Goal: Communication & Community: Answer question/provide support

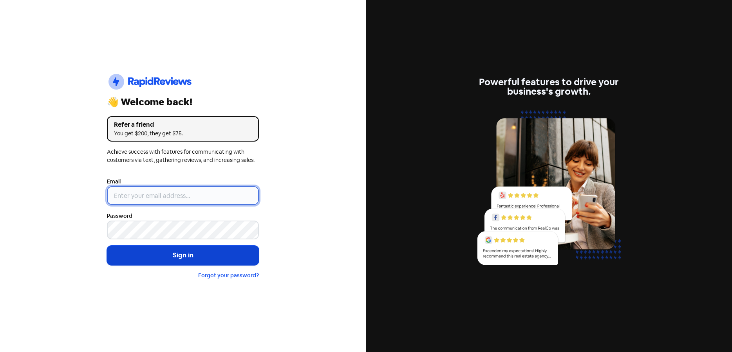
type input "[EMAIL_ADDRESS][DOMAIN_NAME]"
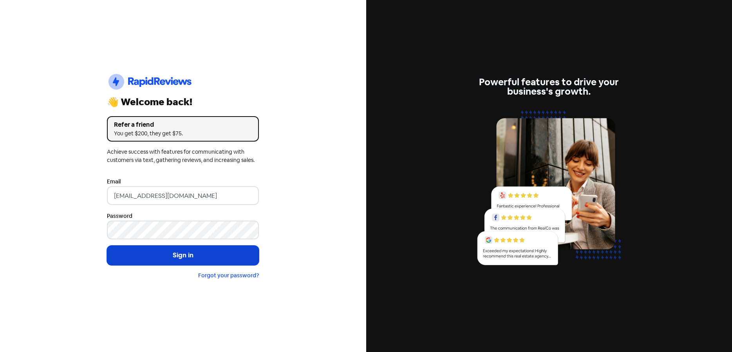
click at [158, 256] on button "Sign in" at bounding box center [183, 256] width 152 height 20
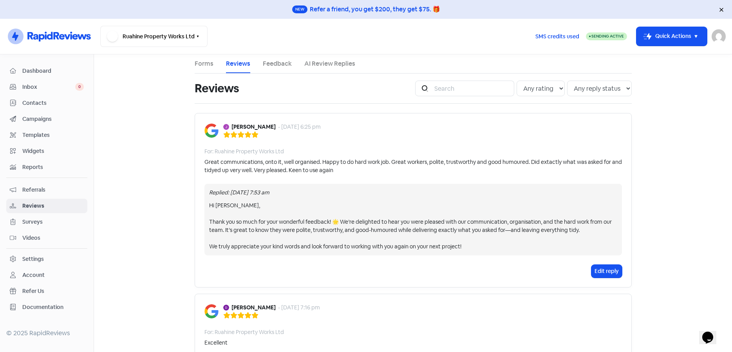
click at [38, 86] on span "Inbox" at bounding box center [48, 87] width 53 height 8
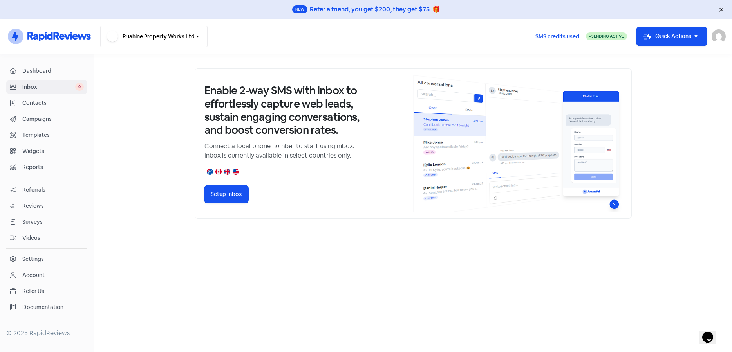
click at [197, 36] on icon "button" at bounding box center [198, 37] width 2 height 2
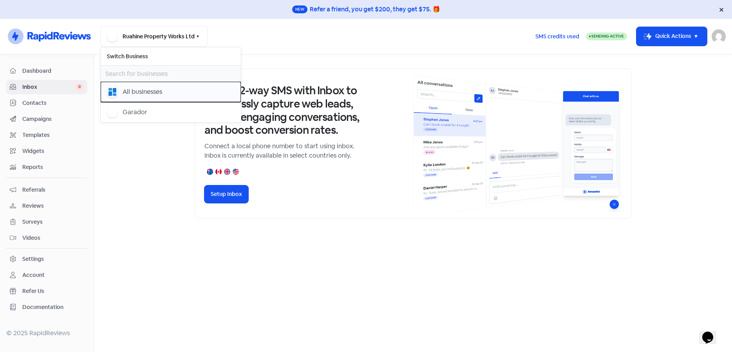
click at [156, 91] on div "All businesses" at bounding box center [143, 91] width 40 height 9
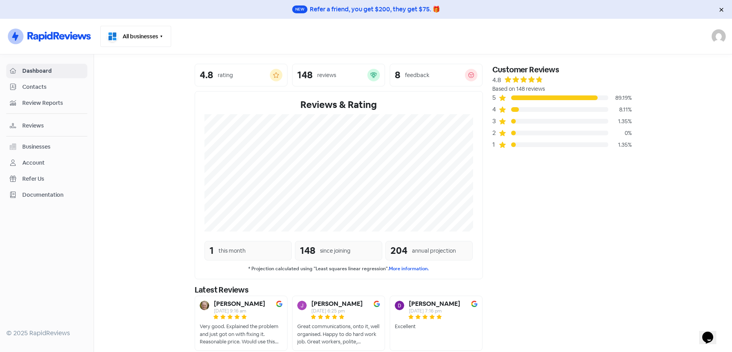
click at [163, 38] on icon "button" at bounding box center [161, 36] width 6 height 6
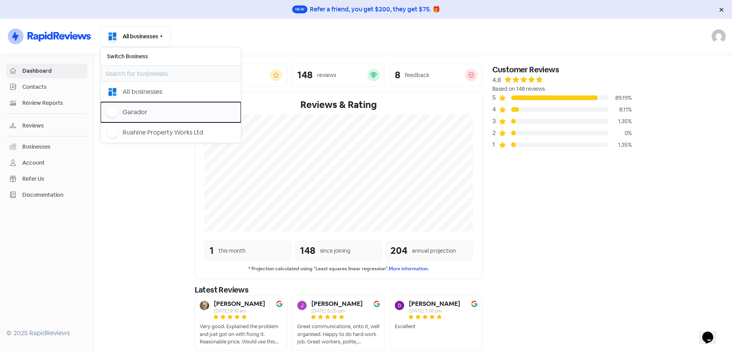
click at [137, 112] on div "Garador" at bounding box center [135, 112] width 25 height 9
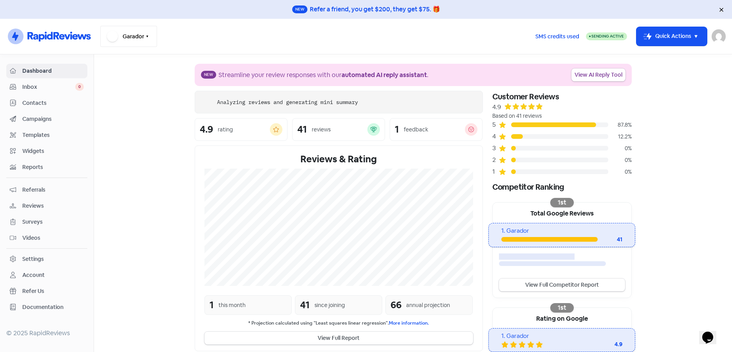
click at [146, 30] on button "Garador" at bounding box center [128, 36] width 57 height 21
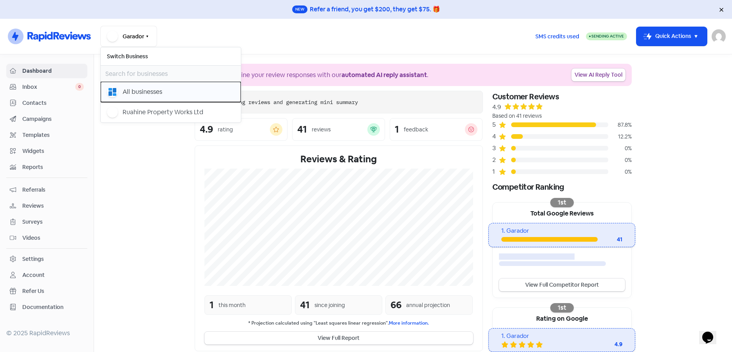
click at [140, 93] on div "All businesses" at bounding box center [143, 91] width 40 height 9
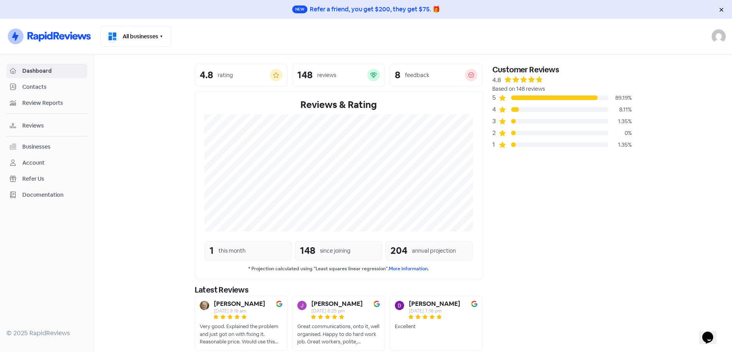
click at [35, 128] on span "Reviews" at bounding box center [52, 126] width 61 height 8
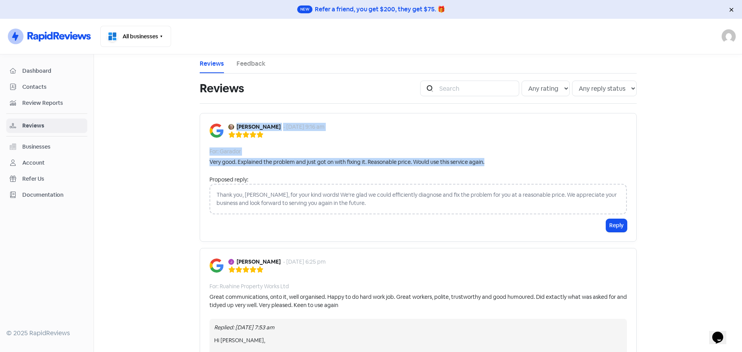
drag, startPoint x: 234, startPoint y: 124, endPoint x: 485, endPoint y: 167, distance: 254.3
click at [485, 167] on div "[PERSON_NAME] - [DATE] 9:16 am For: Garador Very good. Explained the problem an…" at bounding box center [418, 177] width 437 height 129
copy div "[PERSON_NAME] - [DATE] 9:16 am For: Garador Very good. Explained the problem an…"
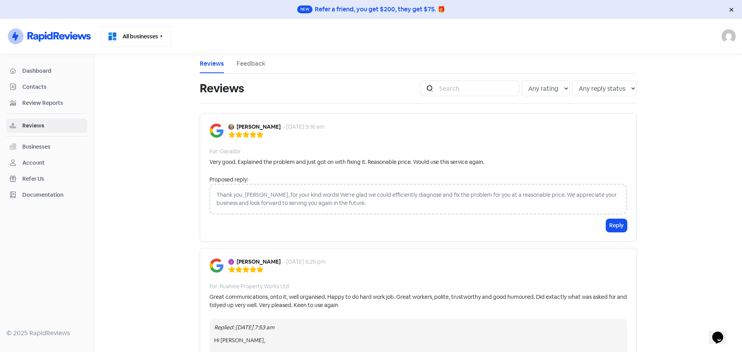
click at [263, 193] on div "Thank you, [PERSON_NAME], for your kind words! We're glad we could efficiently …" at bounding box center [417, 199] width 417 height 31
click at [247, 195] on div "Thank you, [PERSON_NAME], for your kind words! We're glad we could efficiently …" at bounding box center [417, 199] width 417 height 31
drag, startPoint x: 242, startPoint y: 195, endPoint x: 247, endPoint y: 191, distance: 6.5
click at [247, 191] on div "Thank you, [PERSON_NAME], for your kind words! We're glad we could efficiently …" at bounding box center [417, 199] width 417 height 31
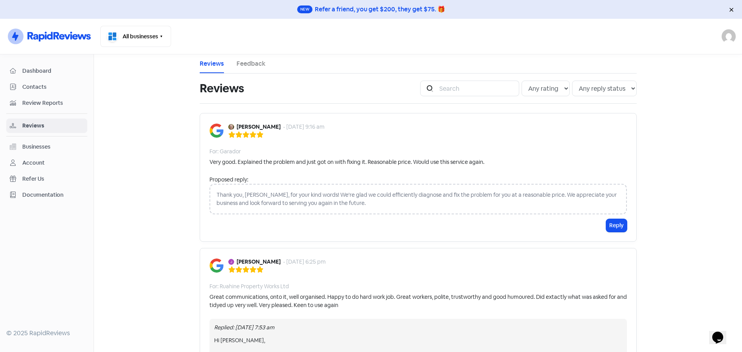
click at [234, 194] on div "Thank you, [PERSON_NAME], for your kind words! We're glad we could efficiently …" at bounding box center [417, 199] width 417 height 31
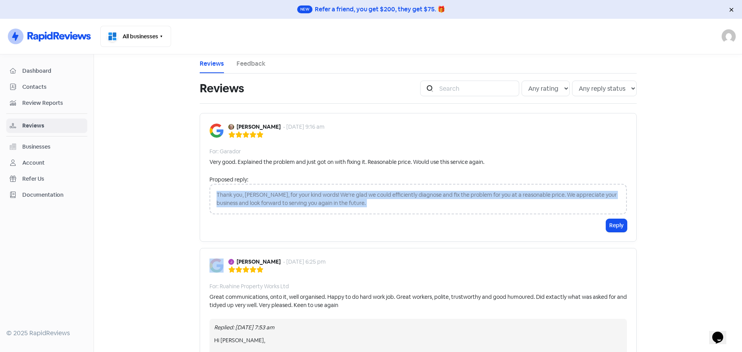
click at [234, 194] on div "Thank you, [PERSON_NAME], for your kind words! We're glad we could efficiently …" at bounding box center [417, 199] width 417 height 31
click at [361, 202] on div "Thank you, Terry, for your kind words! We're glad we could efficiently diagnose…" at bounding box center [417, 199] width 417 height 31
drag, startPoint x: 352, startPoint y: 207, endPoint x: 205, endPoint y: 196, distance: 148.0
click at [205, 196] on div "Terry Stewart - 6 Oct 2025, 9:16 am For: Garador Very good. Explained the probl…" at bounding box center [418, 177] width 437 height 129
drag, startPoint x: 221, startPoint y: 196, endPoint x: 445, endPoint y: 191, distance: 224.4
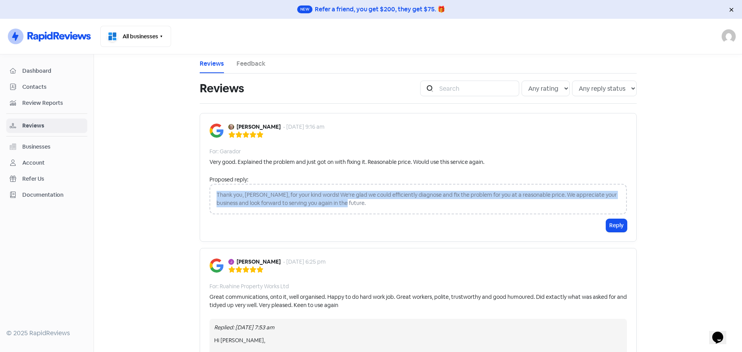
click at [445, 191] on div "Thank you, Terry, for your kind words! We're glad we could efficiently diagnose…" at bounding box center [417, 199] width 417 height 31
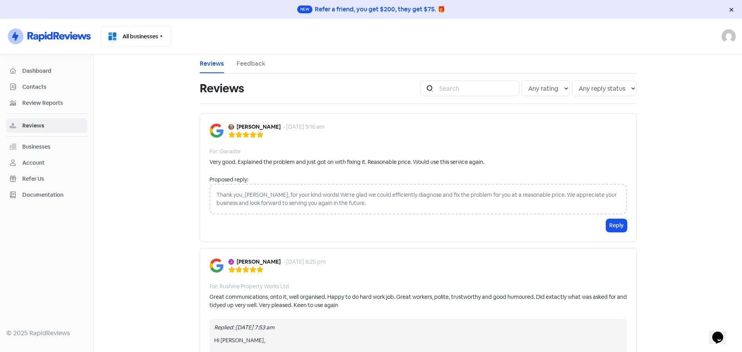
click at [336, 193] on div "Thank you, Terry, for your kind words! We're glad we could efficiently diagnose…" at bounding box center [417, 199] width 417 height 31
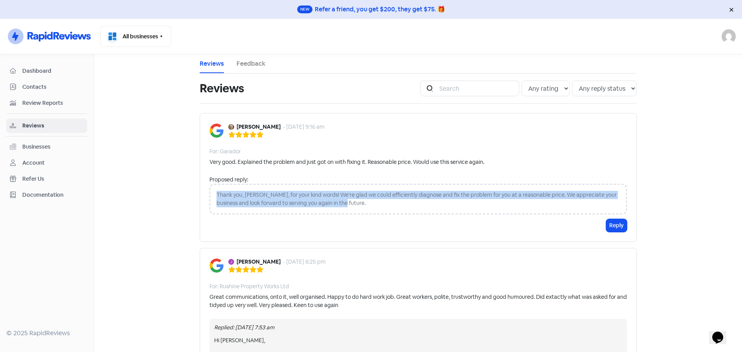
drag, startPoint x: 338, startPoint y: 204, endPoint x: 199, endPoint y: 197, distance: 138.4
click at [200, 197] on div "Terry Stewart - 6 Oct 2025, 9:16 am For: Garador Very good. Explained the probl…" at bounding box center [418, 177] width 437 height 129
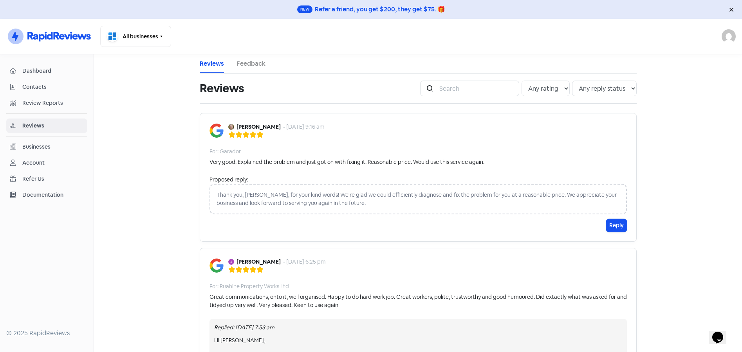
drag, startPoint x: 183, startPoint y: 194, endPoint x: 175, endPoint y: 188, distance: 10.6
click at [182, 193] on main "Reviews Feedback Reviews Icon For Search Any rating 5 star 4 star 3 star 2 star…" at bounding box center [418, 203] width 648 height 298
click at [339, 199] on div "Thank you, [PERSON_NAME]! We're so glad we could explain the problem clearly an…" at bounding box center [417, 199] width 417 height 31
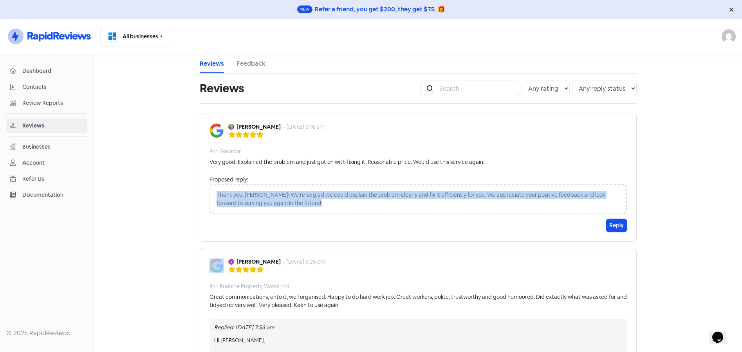
click at [339, 199] on div "Thank you, [PERSON_NAME]! We're so glad we could explain the problem clearly an…" at bounding box center [417, 199] width 417 height 31
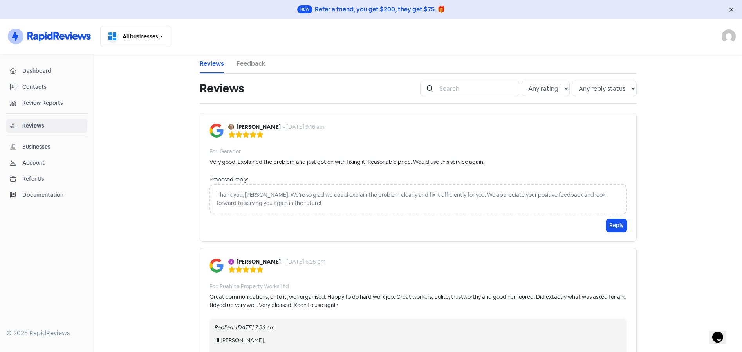
click at [584, 151] on div "For: Garador" at bounding box center [417, 152] width 417 height 8
click at [302, 202] on div "Thank you, [PERSON_NAME]! We're so glad we could explain the problem clearly an…" at bounding box center [417, 199] width 417 height 31
click at [302, 201] on div "Thank you, [PERSON_NAME]! We're so glad we could explain the problem clearly an…" at bounding box center [417, 199] width 417 height 31
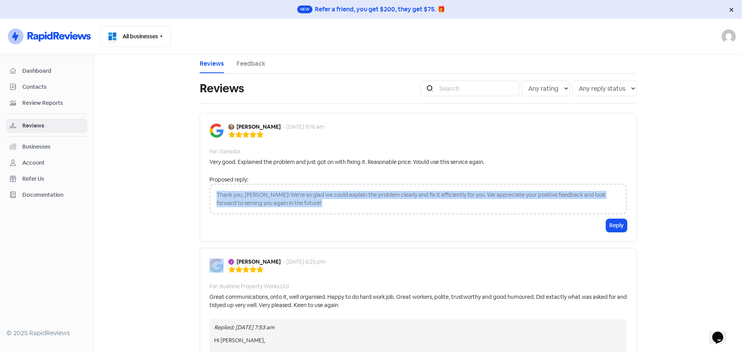
click at [302, 201] on div "Thank you, [PERSON_NAME]! We're so glad we could explain the problem clearly an…" at bounding box center [417, 199] width 417 height 31
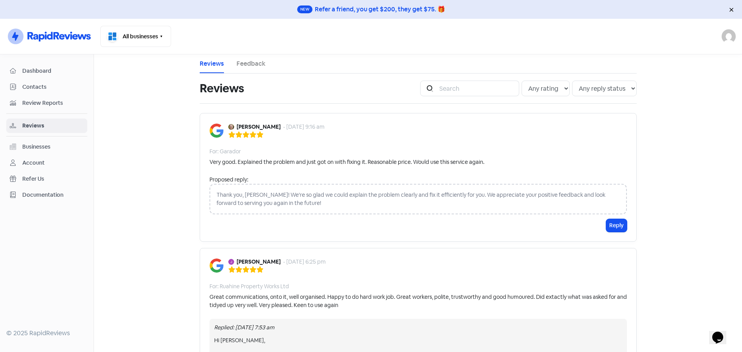
click at [662, 175] on main "Reviews Feedback Reviews Icon For Search Any rating 5 star 4 star 3 star 2 star…" at bounding box center [418, 203] width 648 height 298
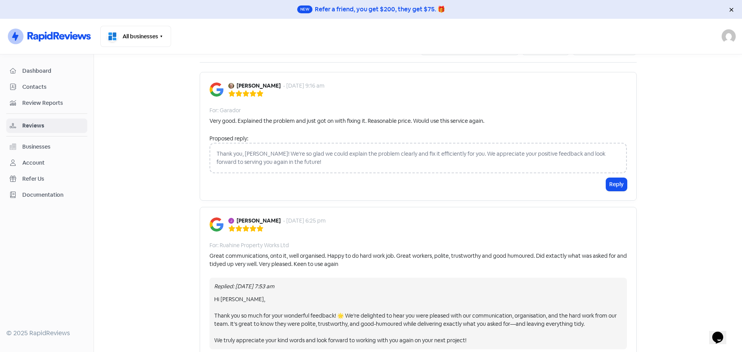
scroll to position [39, 0]
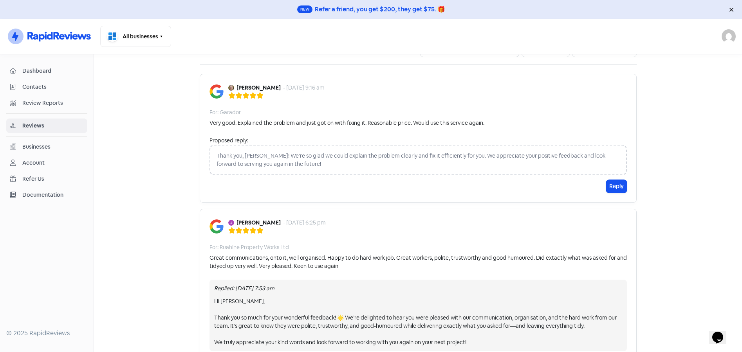
click at [47, 129] on span "Reviews" at bounding box center [52, 126] width 61 height 8
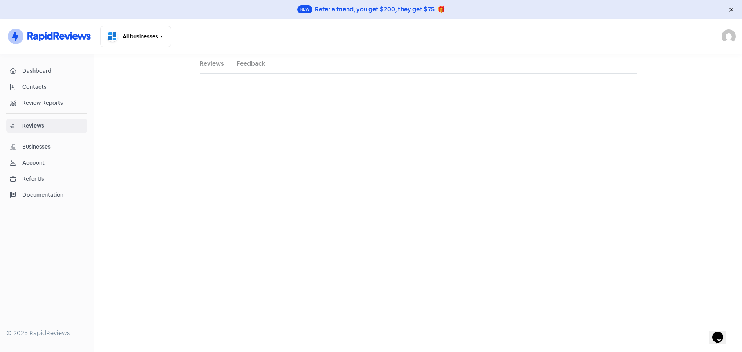
click at [216, 69] on li "Reviews" at bounding box center [212, 63] width 24 height 19
click at [215, 67] on link "Reviews" at bounding box center [212, 63] width 24 height 9
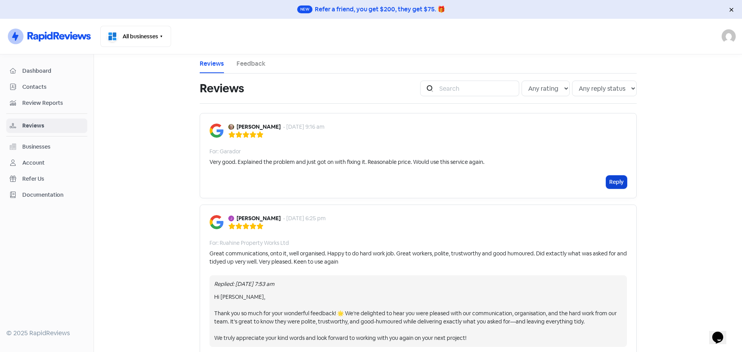
click at [621, 183] on button "Reply" at bounding box center [616, 182] width 21 height 13
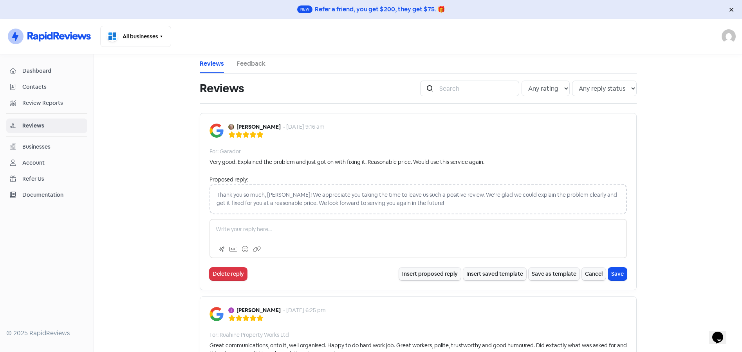
click at [273, 230] on p at bounding box center [418, 230] width 405 height 8
paste div
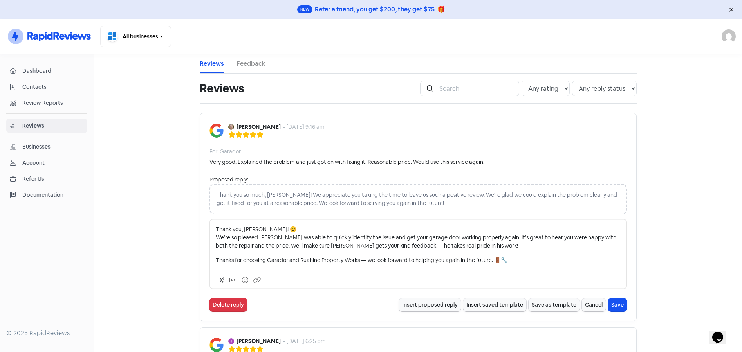
click at [265, 231] on p "Thank you, [PERSON_NAME]! 😊 We’re so pleased [PERSON_NAME] was able to quickly …" at bounding box center [418, 238] width 405 height 25
click at [296, 260] on p "Thanks for choosing Garador and Ruahine Property Works — we look forward to hel…" at bounding box center [418, 260] width 405 height 8
click at [498, 261] on p "Thanks for choosing Garador / Ruahine Property Works — we look forward to helpi…" at bounding box center [418, 260] width 405 height 8
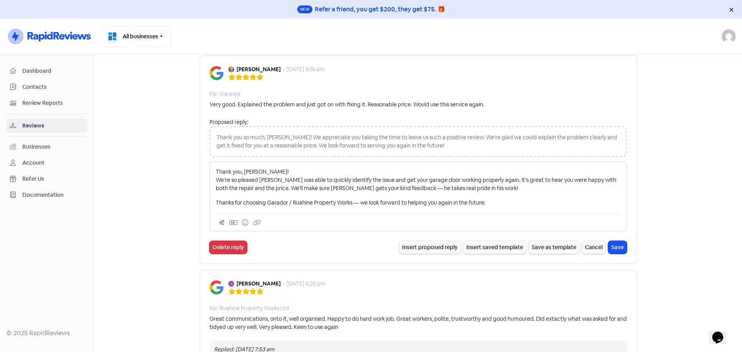
scroll to position [39, 0]
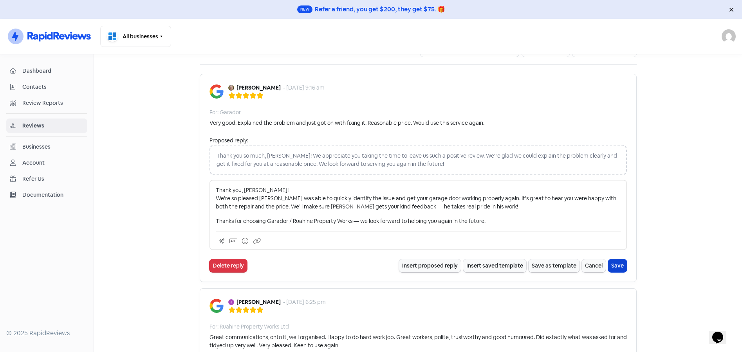
click at [613, 263] on button "Save" at bounding box center [617, 266] width 19 height 13
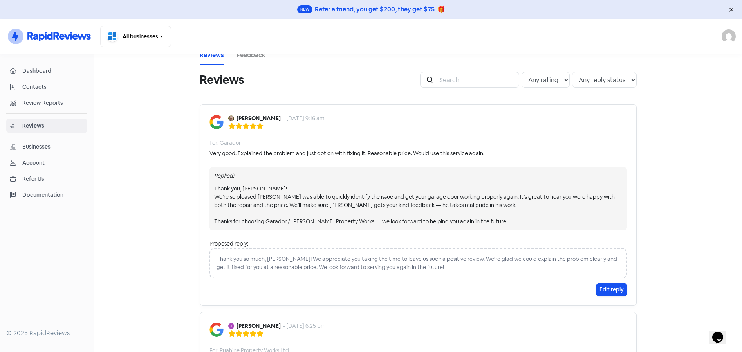
scroll to position [0, 0]
